Goal: Navigation & Orientation: Find specific page/section

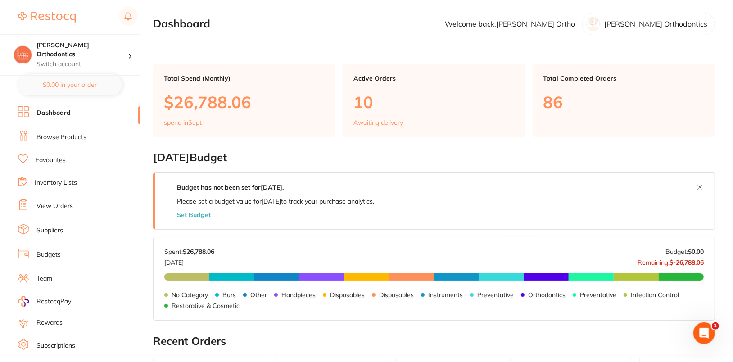
click at [56, 136] on link "Browse Products" at bounding box center [61, 137] width 50 height 9
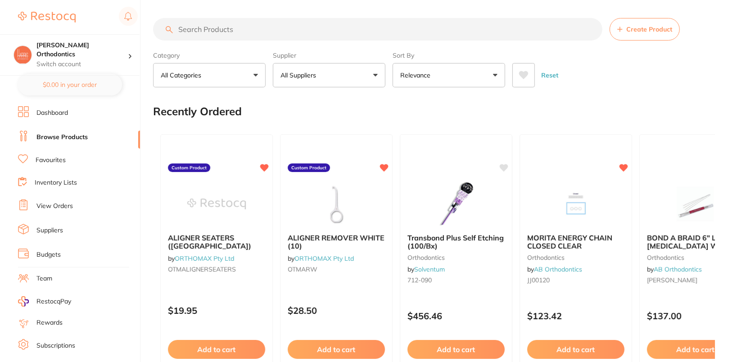
click at [343, 77] on button "All Suppliers" at bounding box center [329, 75] width 113 height 24
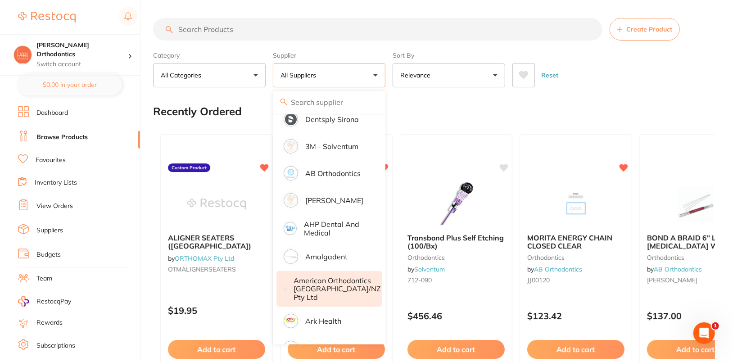
click at [338, 285] on p "American Orthodontics [GEOGRAPHIC_DATA]/NZ Pty Ltd" at bounding box center [337, 288] width 87 height 25
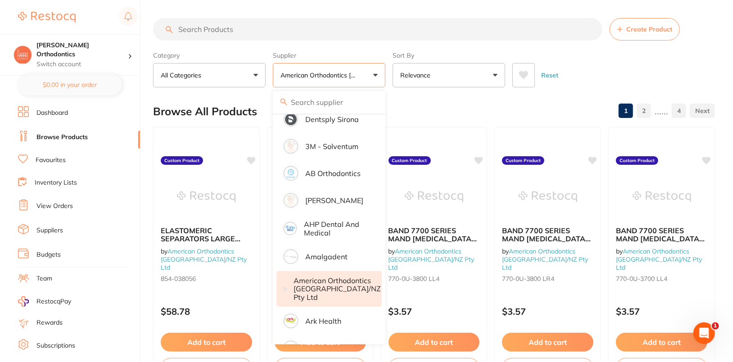
click at [680, 63] on div "Reset" at bounding box center [609, 72] width 195 height 32
click at [697, 66] on div "Reset" at bounding box center [609, 72] width 195 height 32
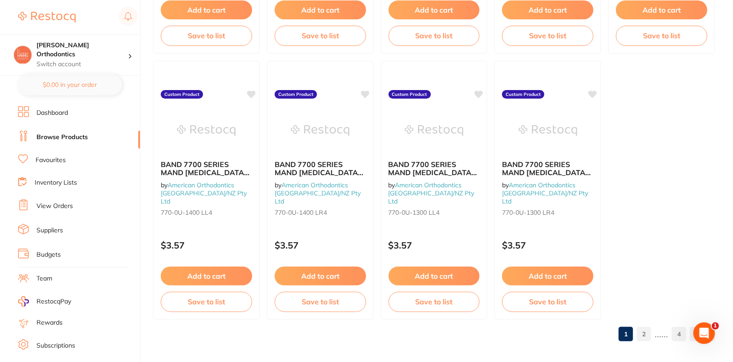
scroll to position [2731, 0]
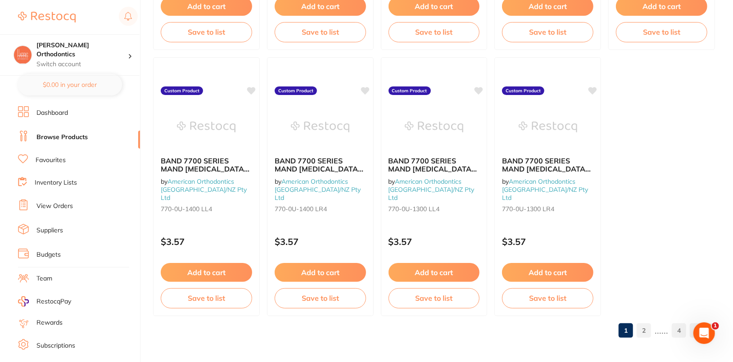
click at [646, 331] on link "2" at bounding box center [644, 330] width 14 height 18
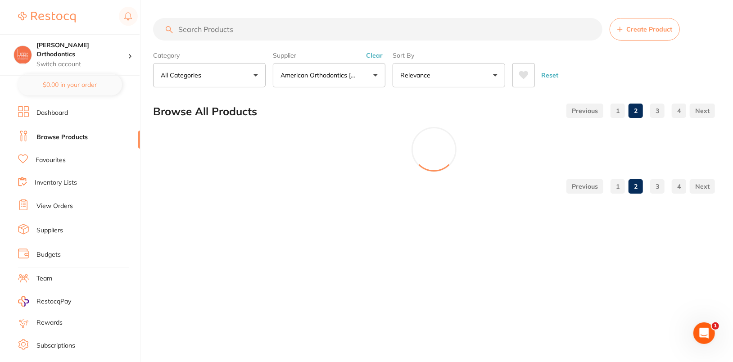
scroll to position [0, 0]
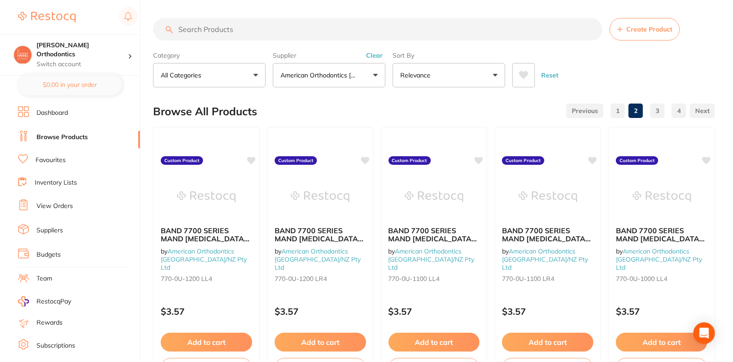
click at [686, 54] on div "Category All Categories All Categories orthodontics Clear Category false All Ca…" at bounding box center [434, 68] width 562 height 40
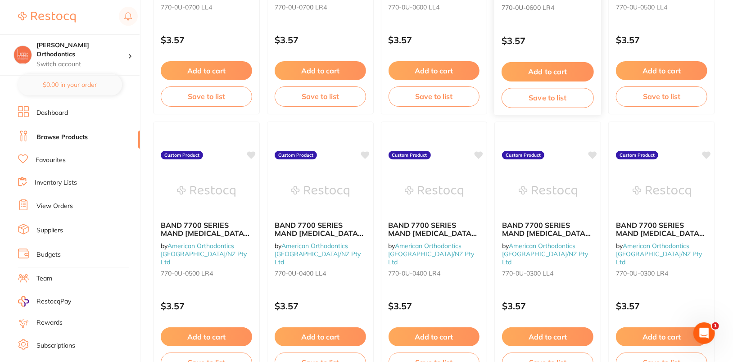
scroll to position [449, 0]
